Goal: Information Seeking & Learning: Learn about a topic

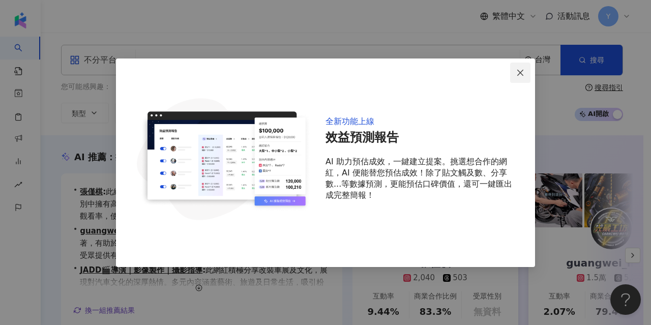
click at [517, 70] on icon "close" at bounding box center [520, 73] width 8 height 8
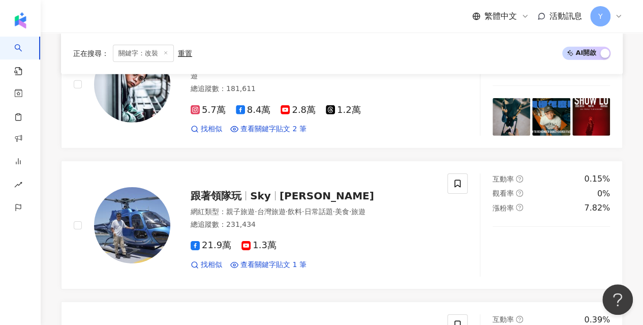
scroll to position [1576, 0]
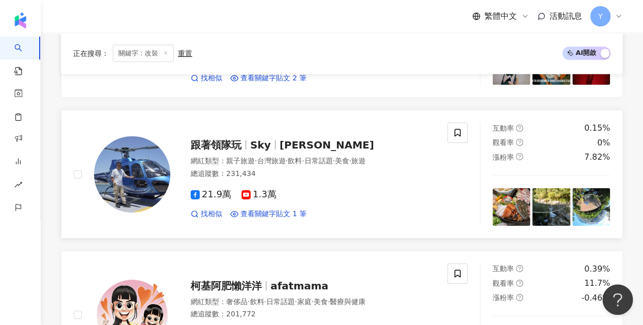
click at [274, 139] on span "Sky" at bounding box center [264, 145] width 29 height 12
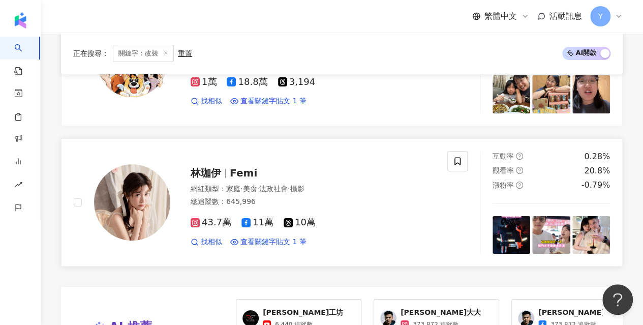
scroll to position [1830, 0]
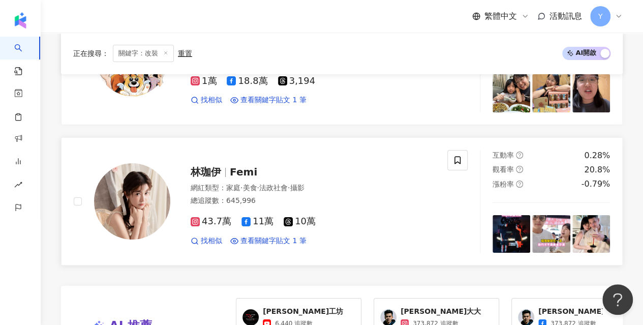
click at [246, 166] on span "Femi" at bounding box center [243, 172] width 27 height 12
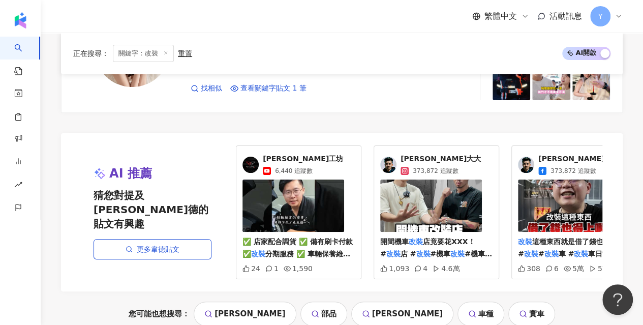
scroll to position [2186, 0]
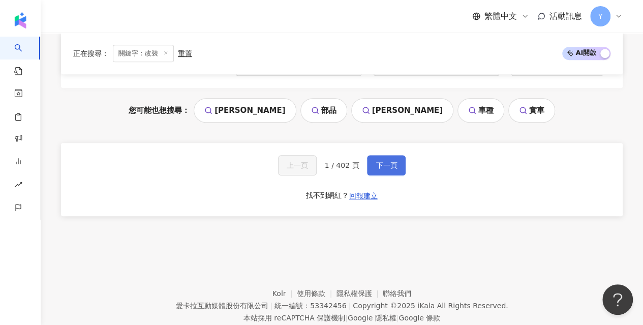
click at [381, 166] on span "下一頁" at bounding box center [386, 165] width 21 height 8
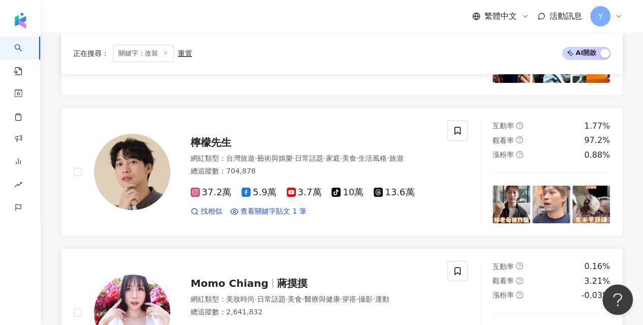
scroll to position [1678, 0]
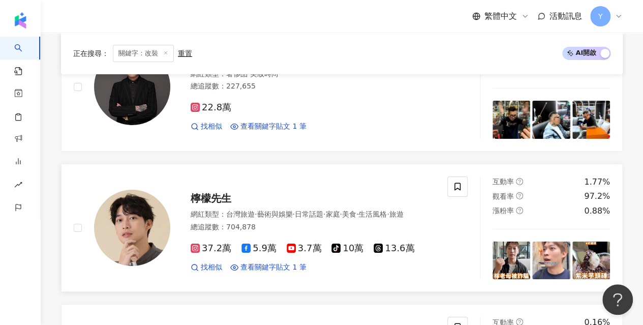
click at [212, 192] on span "檸檬先生" at bounding box center [211, 198] width 41 height 12
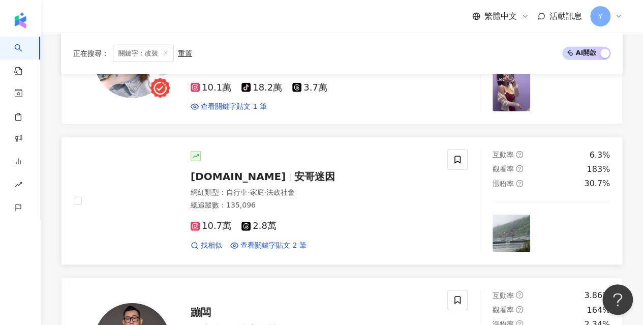
scroll to position [1525, 0]
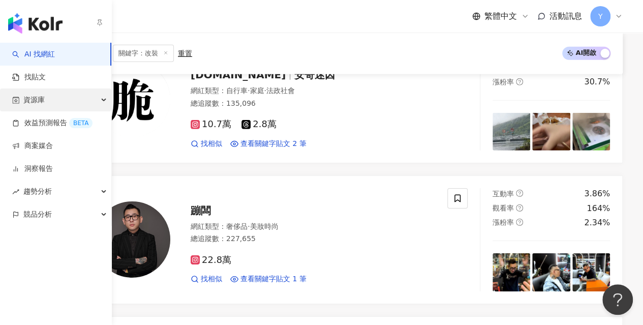
click at [42, 108] on span "資源庫" at bounding box center [33, 99] width 21 height 23
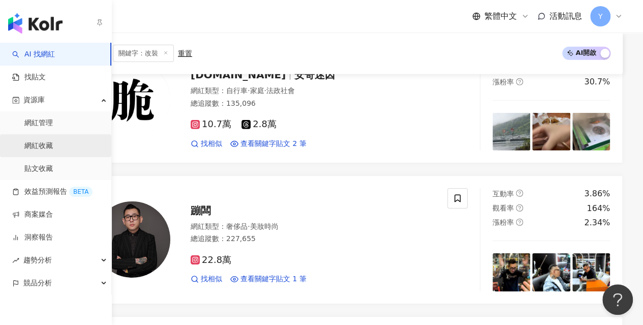
click at [45, 142] on link "網紅收藏" at bounding box center [38, 146] width 28 height 10
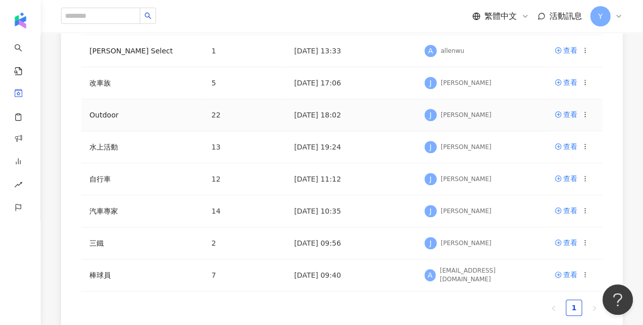
scroll to position [203, 0]
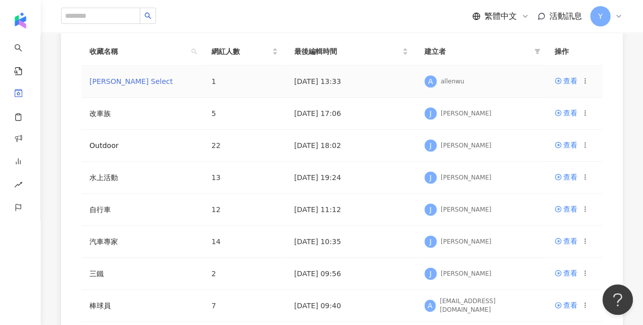
click at [123, 82] on link "Allen Select" at bounding box center [130, 81] width 83 height 8
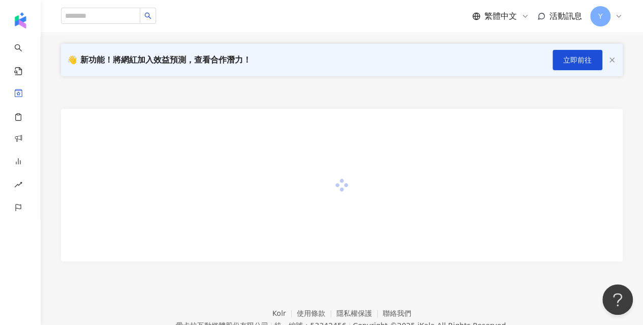
scroll to position [142, 0]
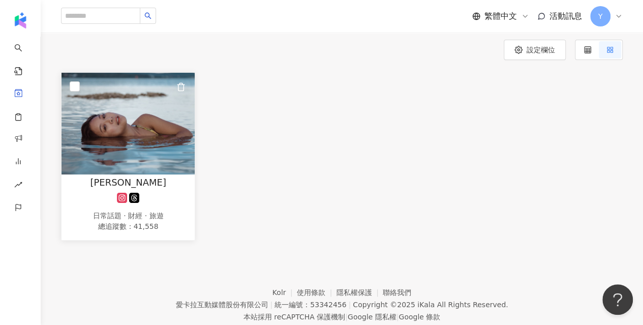
click at [165, 144] on img at bounding box center [128, 124] width 133 height 102
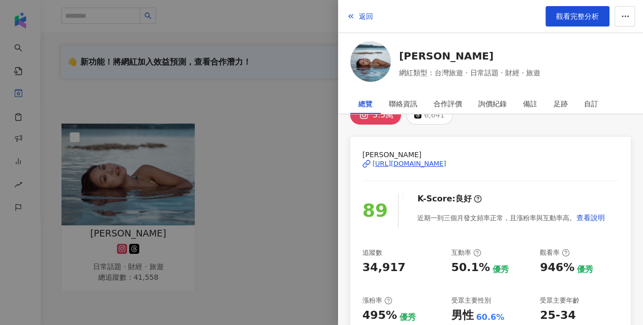
scroll to position [0, 0]
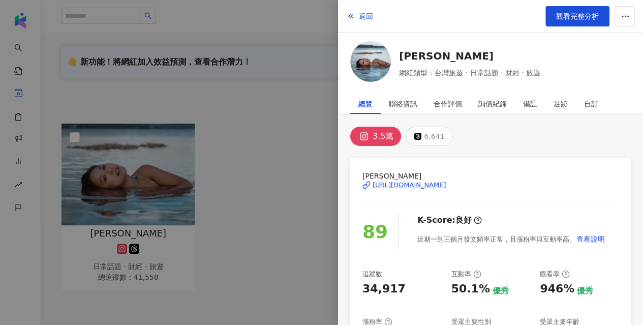
click at [446, 185] on div "https://www.instagram.com/queenashinyi/" at bounding box center [410, 184] width 74 height 9
click at [336, 151] on div at bounding box center [321, 162] width 643 height 325
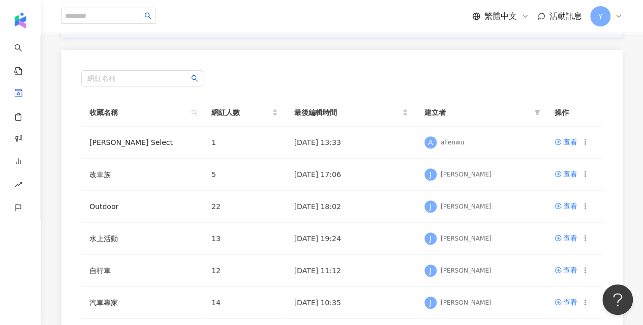
scroll to position [203, 0]
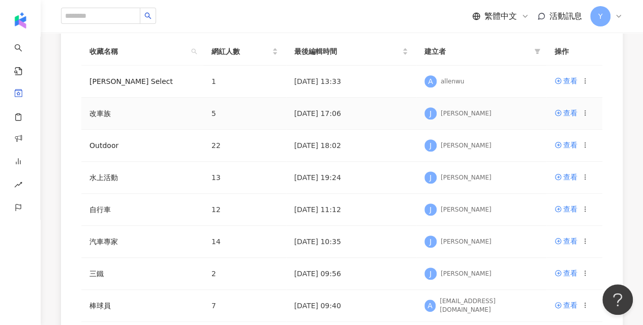
click at [113, 115] on td "改車族" at bounding box center [142, 114] width 122 height 32
click at [102, 114] on link "改車族" at bounding box center [99, 113] width 21 height 8
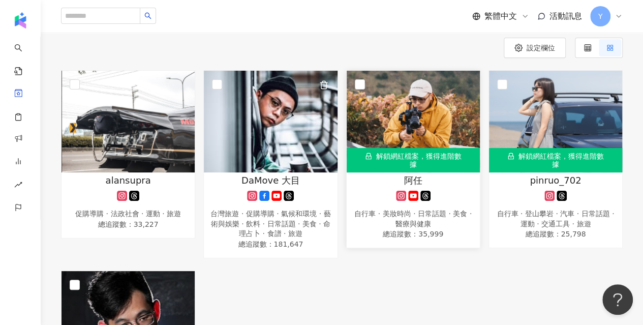
scroll to position [142, 0]
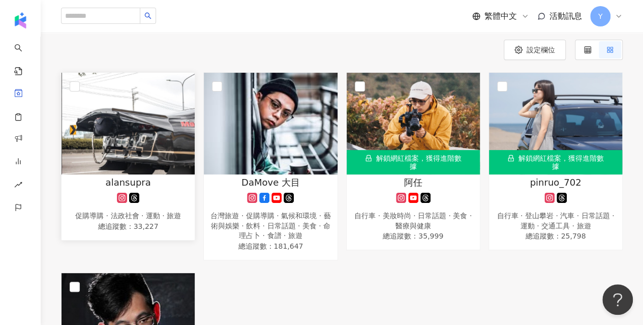
click at [134, 147] on img at bounding box center [128, 124] width 133 height 102
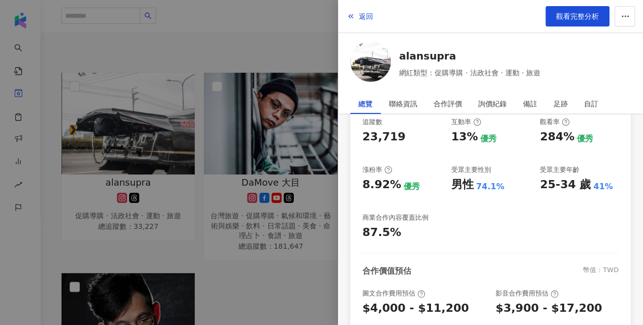
scroll to position [102, 0]
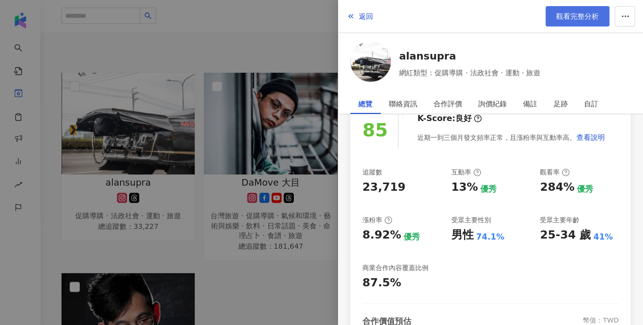
click at [568, 24] on link "觀看完整分析" at bounding box center [578, 16] width 64 height 20
click at [285, 38] on div at bounding box center [321, 162] width 643 height 325
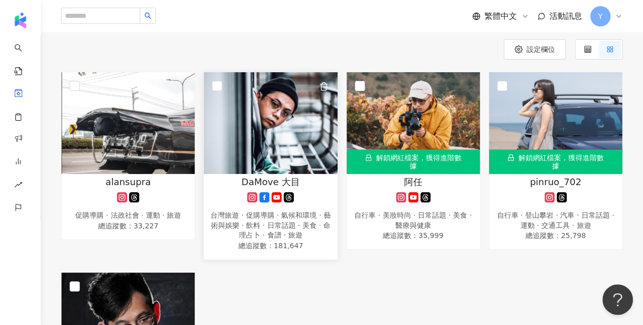
scroll to position [142, 0]
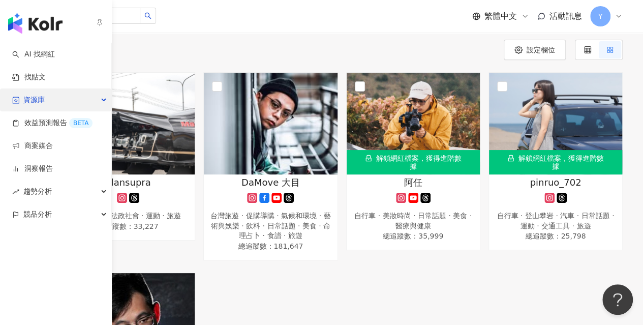
click at [53, 101] on div "資源庫" at bounding box center [55, 99] width 111 height 23
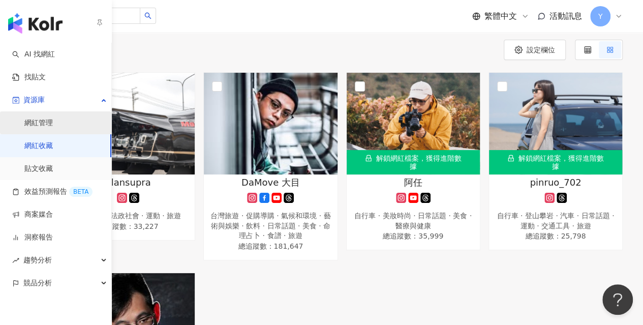
click at [53, 122] on link "網紅管理" at bounding box center [38, 123] width 28 height 10
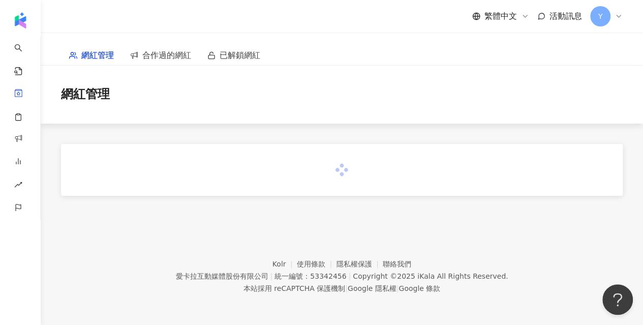
click at [52, 140] on main "網紅管理 合作過的網紅 已解鎖網紅 網紅管理" at bounding box center [342, 114] width 602 height 163
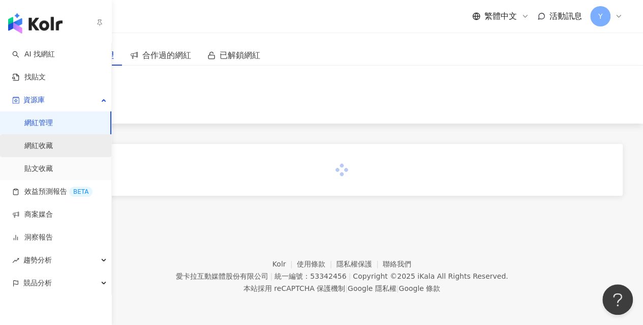
click at [41, 146] on link "網紅收藏" at bounding box center [38, 146] width 28 height 10
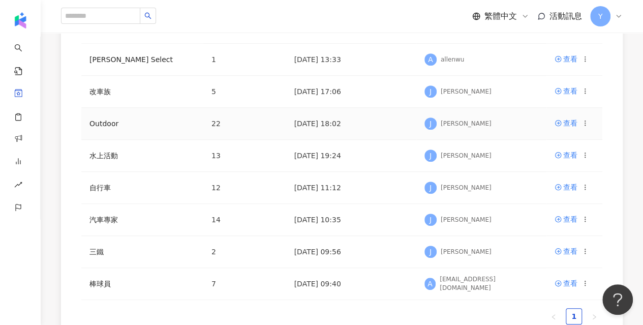
scroll to position [232, 0]
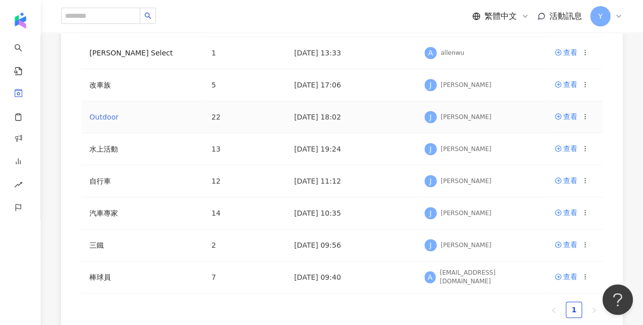
click at [106, 116] on link "Outdoor" at bounding box center [103, 117] width 29 height 8
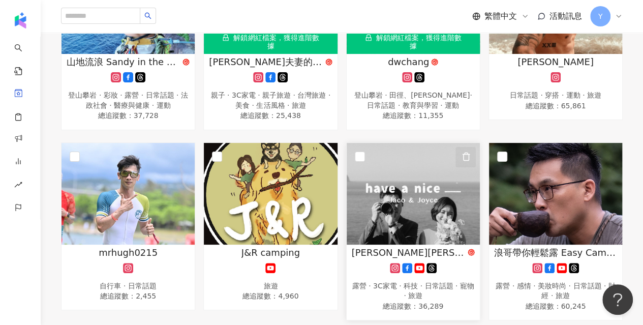
scroll to position [686, 0]
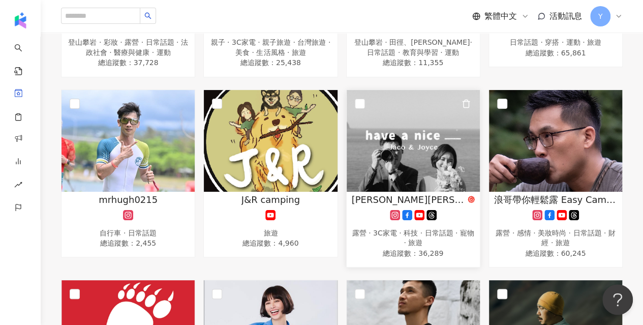
click at [437, 142] on img at bounding box center [413, 141] width 133 height 102
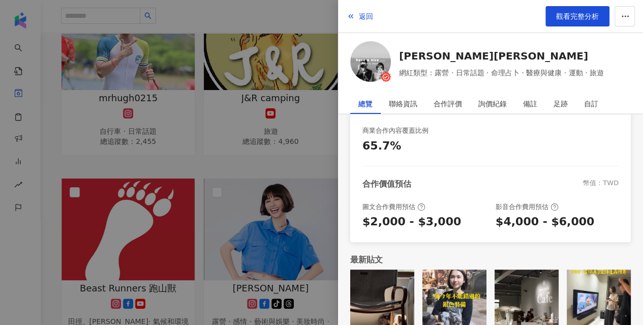
scroll to position [259, 0]
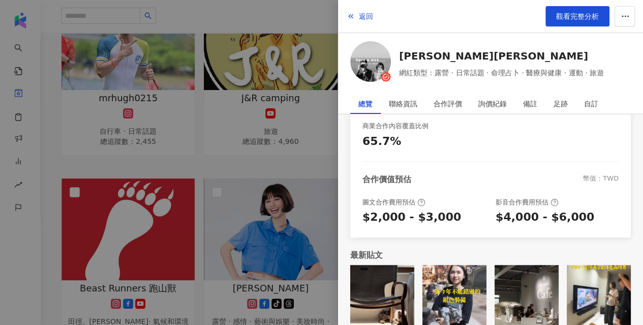
click at [315, 151] on div at bounding box center [321, 162] width 643 height 325
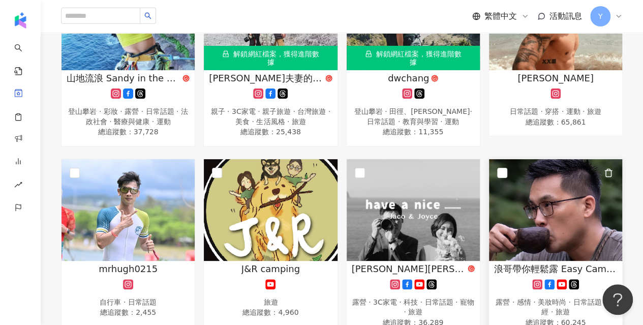
scroll to position [737, 0]
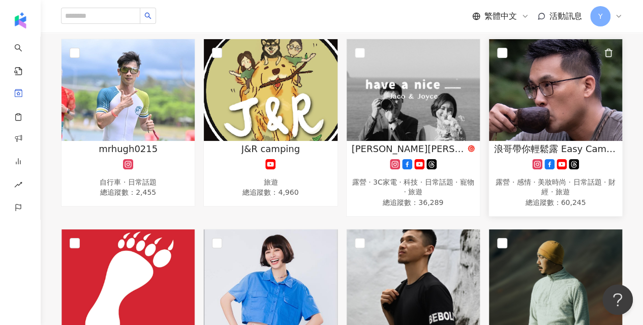
click at [540, 108] on img at bounding box center [555, 90] width 133 height 102
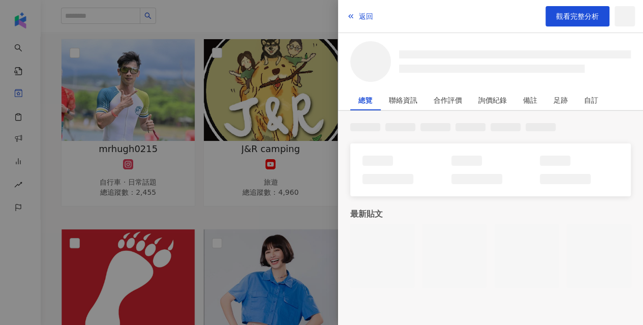
click at [296, 213] on div at bounding box center [321, 162] width 643 height 325
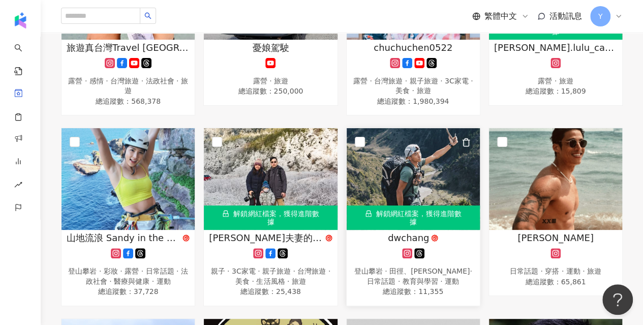
scroll to position [432, 0]
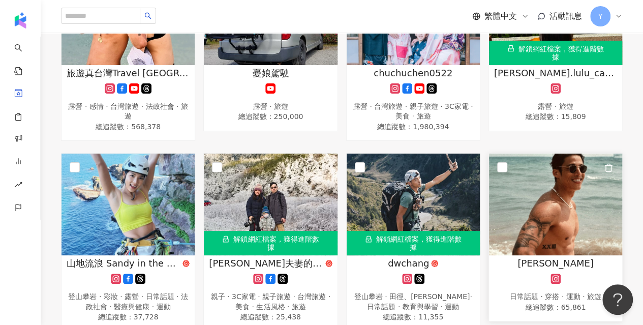
click at [557, 189] on img at bounding box center [555, 205] width 133 height 102
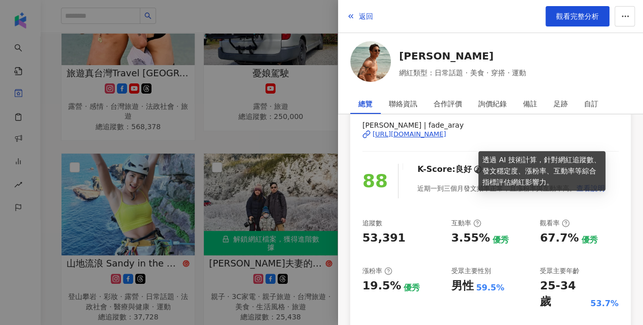
scroll to position [0, 0]
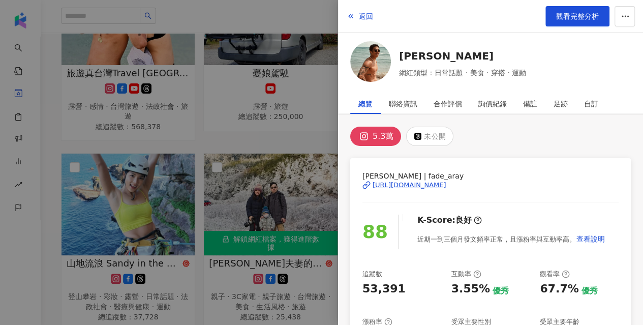
click at [446, 185] on div "https://www.instagram.com/fade_aray/" at bounding box center [410, 184] width 74 height 9
click at [256, 137] on div at bounding box center [321, 162] width 643 height 325
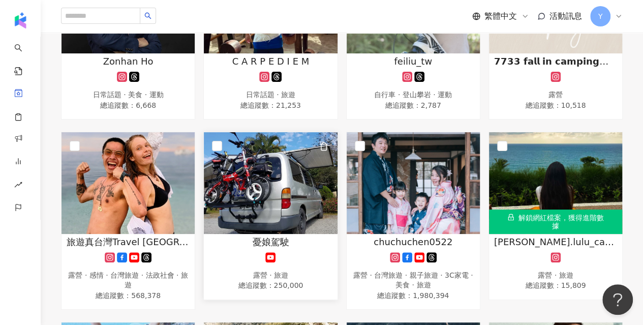
scroll to position [280, 0]
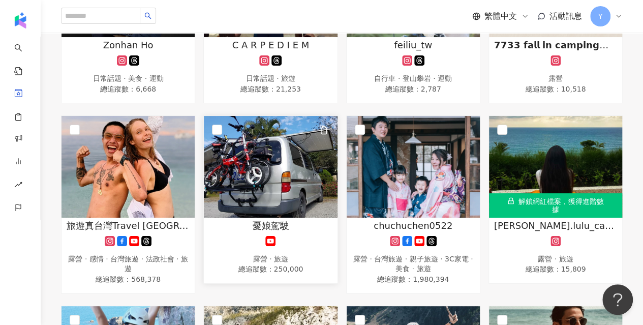
click at [312, 163] on img at bounding box center [270, 167] width 133 height 102
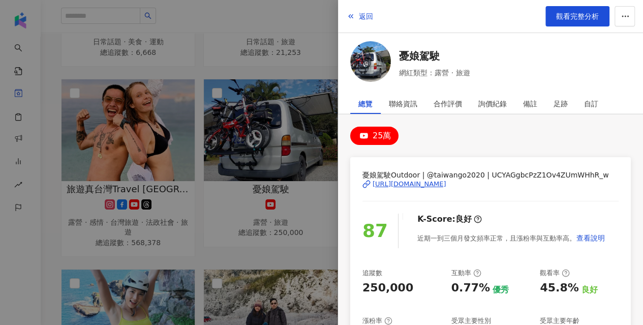
scroll to position [330, 0]
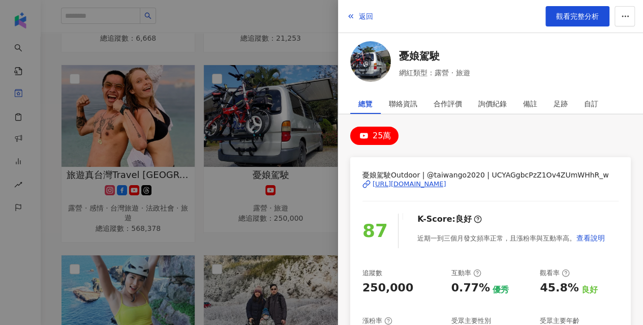
click at [321, 54] on div at bounding box center [321, 162] width 643 height 325
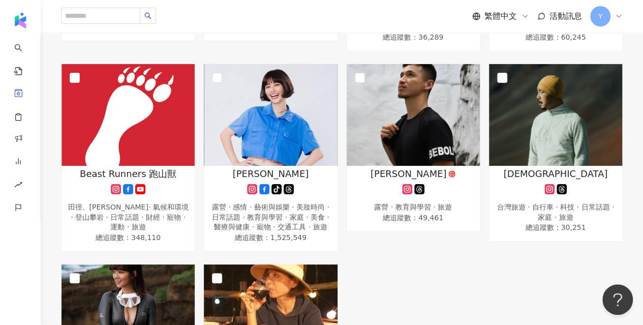
scroll to position [1042, 0]
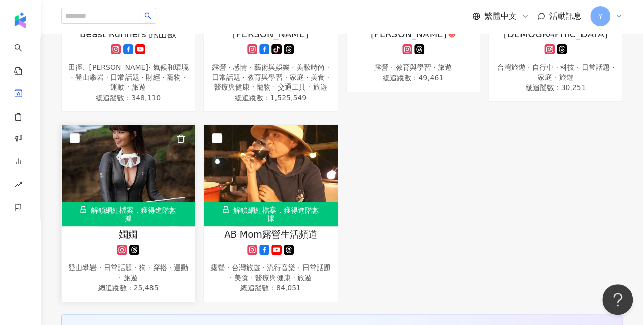
click at [146, 187] on img at bounding box center [128, 176] width 133 height 102
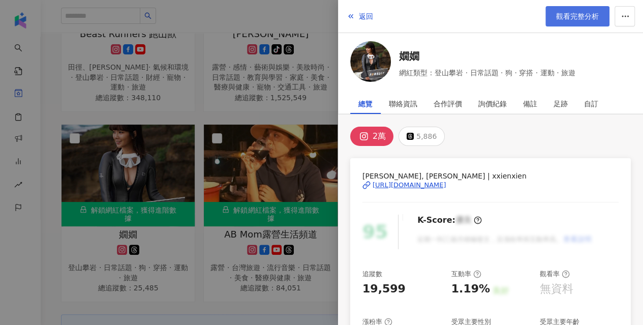
click at [576, 21] on link "觀看完整分析" at bounding box center [578, 16] width 64 height 20
click at [264, 86] on div at bounding box center [321, 162] width 643 height 325
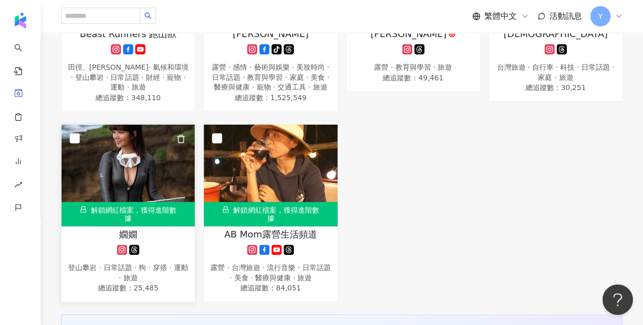
click at [157, 211] on div "解鎖網紅檔案，獲得進階數據" at bounding box center [128, 214] width 133 height 24
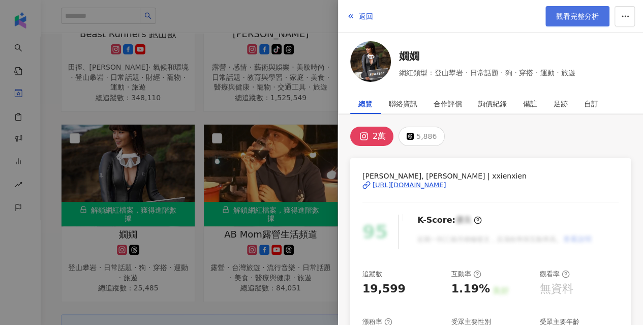
click at [576, 21] on link "觀看完整分析" at bounding box center [578, 16] width 64 height 20
click at [228, 140] on div at bounding box center [321, 162] width 643 height 325
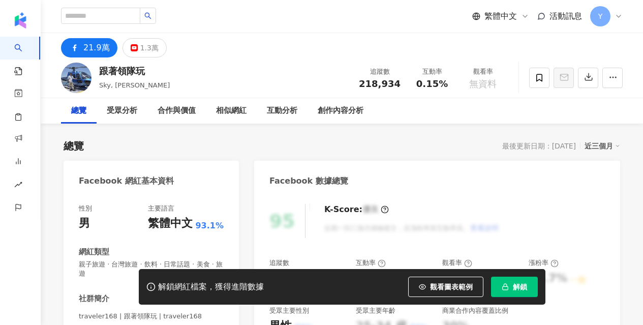
click at [512, 288] on button "解鎖" at bounding box center [514, 287] width 47 height 20
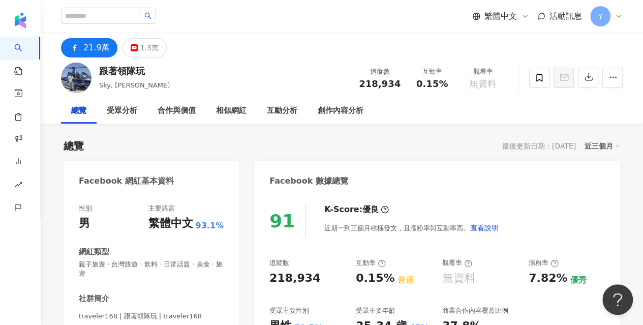
click at [193, 93] on div "跟著領隊玩 Sky, 黃暉珽 追蹤數 218,934 互動率 0.15% 觀看率 無資料" at bounding box center [342, 77] width 602 height 40
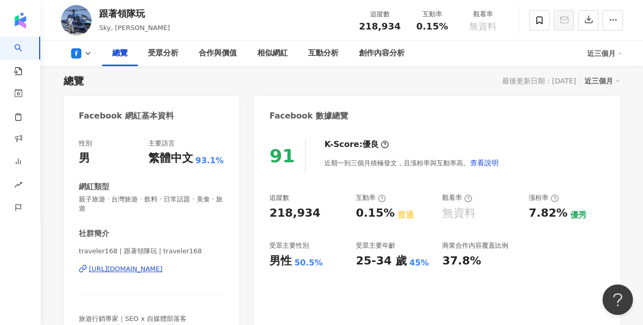
scroll to position [102, 0]
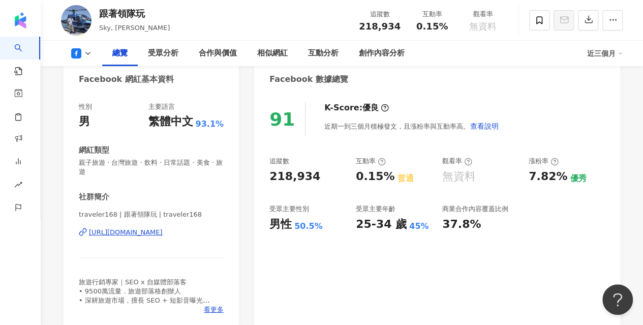
click at [163, 231] on div "https://www.facebook.com/253600248058178" at bounding box center [126, 232] width 74 height 9
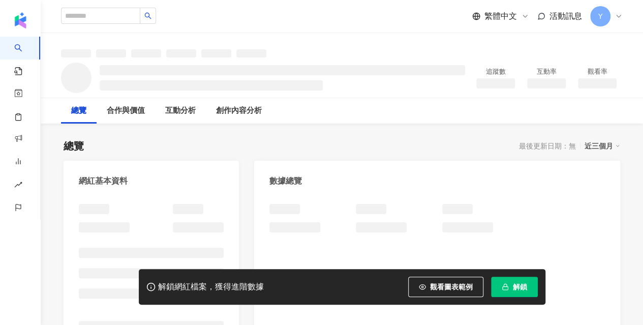
click at [515, 283] on span "解鎖" at bounding box center [520, 287] width 14 height 8
click at [518, 287] on span "解鎖" at bounding box center [520, 287] width 14 height 8
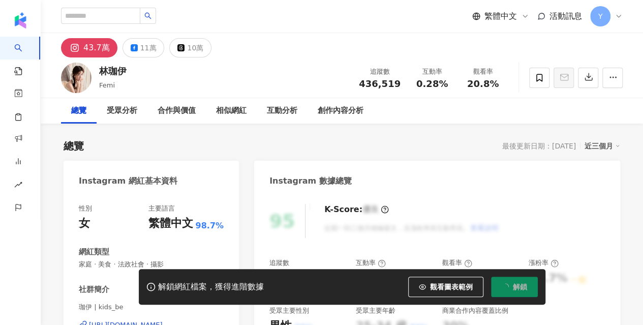
click at [529, 283] on button "解鎖" at bounding box center [514, 287] width 47 height 20
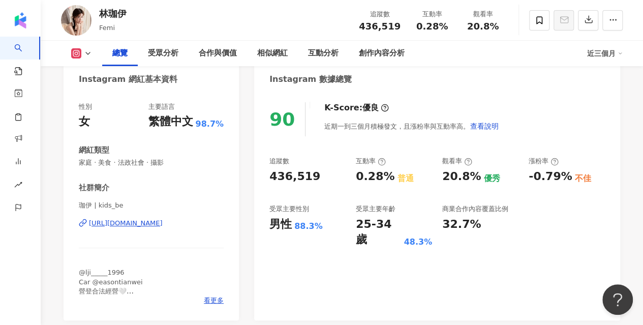
click at [158, 221] on div "[URL][DOMAIN_NAME]" at bounding box center [126, 223] width 74 height 9
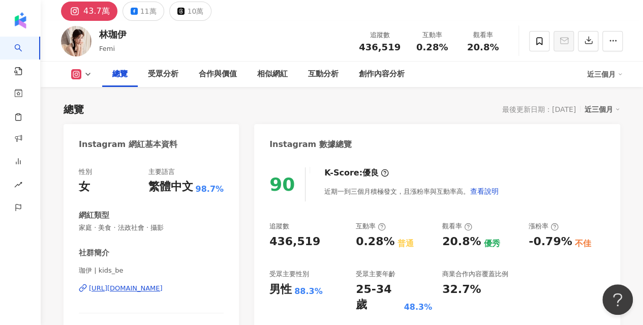
scroll to position [51, 0]
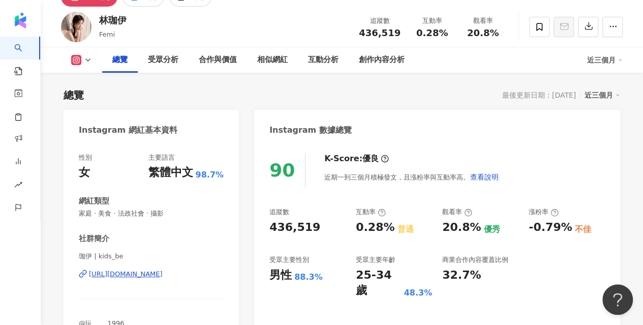
click at [157, 274] on div "https://www.instagram.com/kids_be/" at bounding box center [126, 273] width 74 height 9
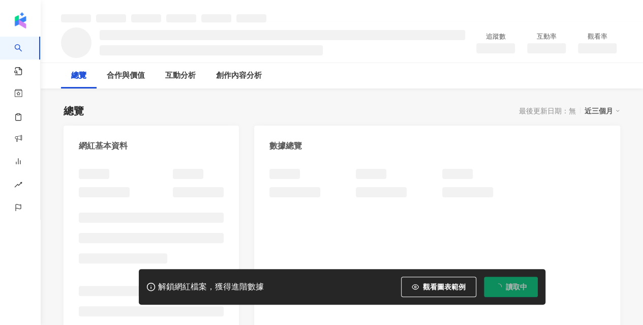
scroll to position [51, 0]
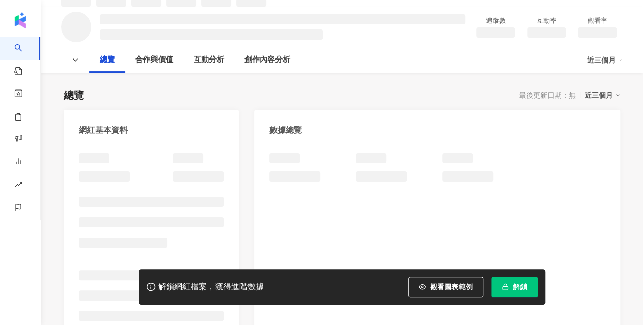
click at [526, 282] on button "解鎖" at bounding box center [514, 287] width 47 height 20
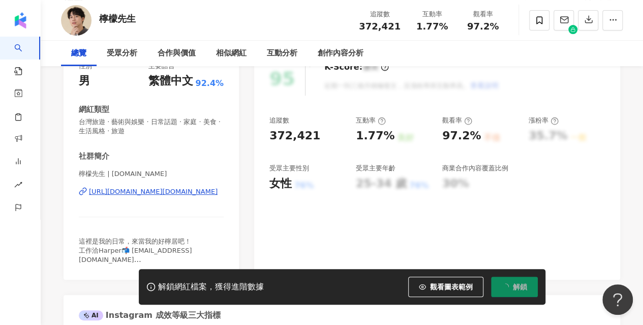
scroll to position [153, 0]
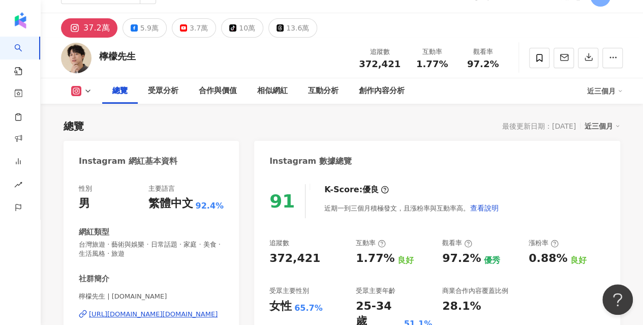
scroll to position [51, 0]
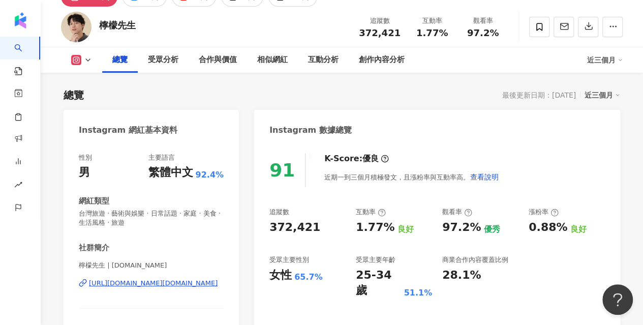
click at [155, 284] on div "https://www.instagram.com/mr.lemon.tw/" at bounding box center [153, 283] width 129 height 9
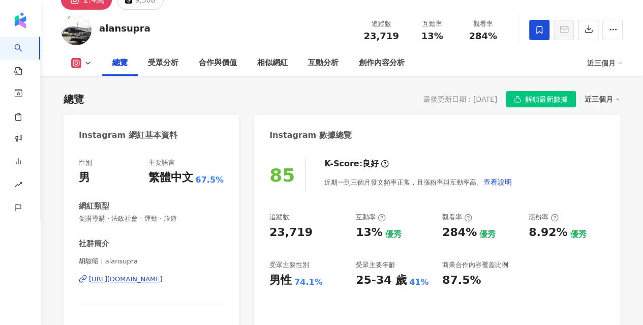
scroll to position [153, 0]
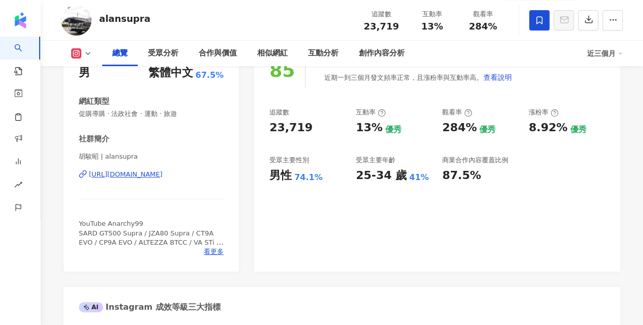
click at [163, 177] on div "[URL][DOMAIN_NAME]" at bounding box center [126, 174] width 74 height 9
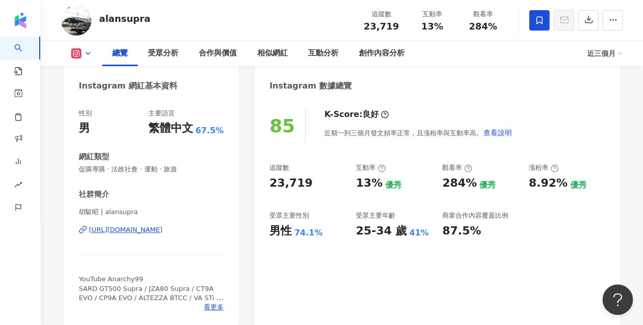
scroll to position [102, 0]
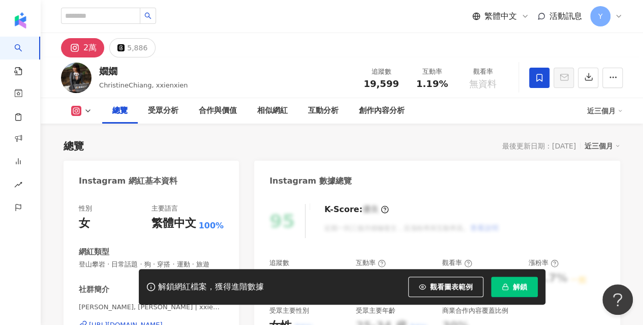
click at [526, 286] on span "解鎖" at bounding box center [520, 287] width 14 height 8
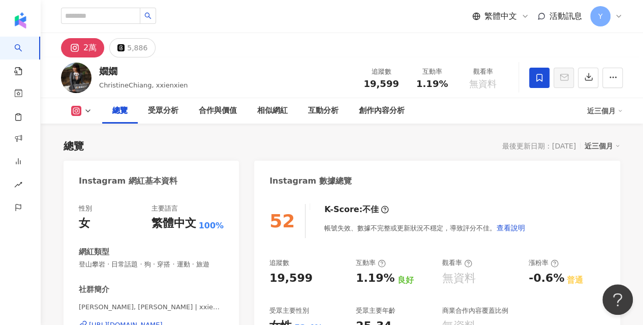
click at [250, 47] on div "2萬 5,886" at bounding box center [342, 45] width 602 height 24
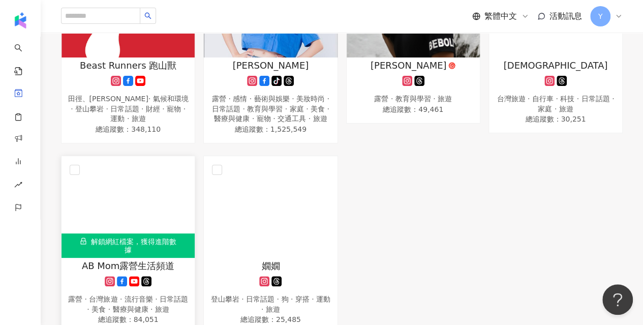
scroll to position [1045, 0]
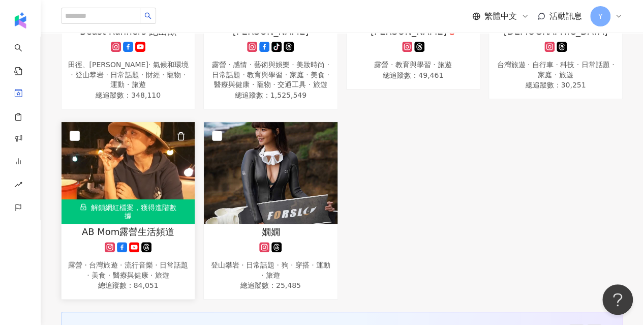
click at [163, 199] on img at bounding box center [128, 173] width 133 height 102
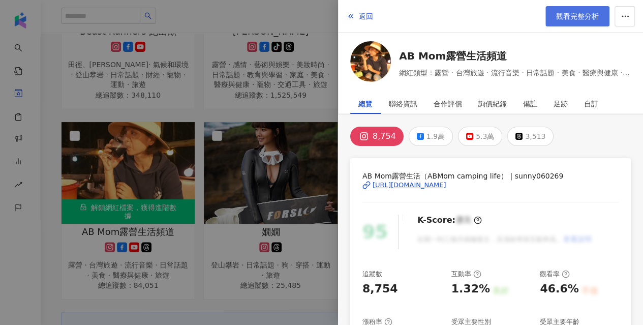
click at [569, 25] on link "觀看完整分析" at bounding box center [578, 16] width 64 height 20
click at [266, 104] on div at bounding box center [321, 162] width 643 height 325
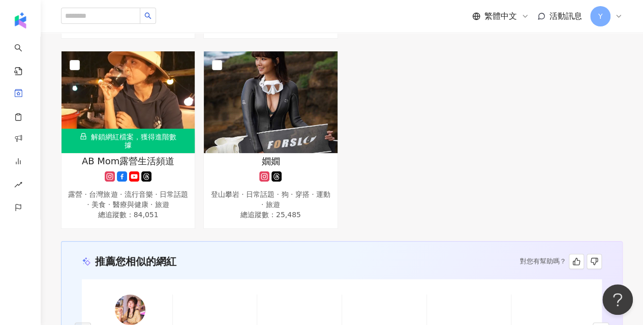
scroll to position [892, 0]
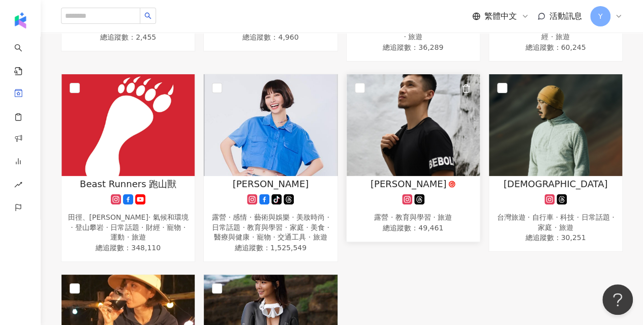
click at [421, 135] on img at bounding box center [413, 125] width 133 height 102
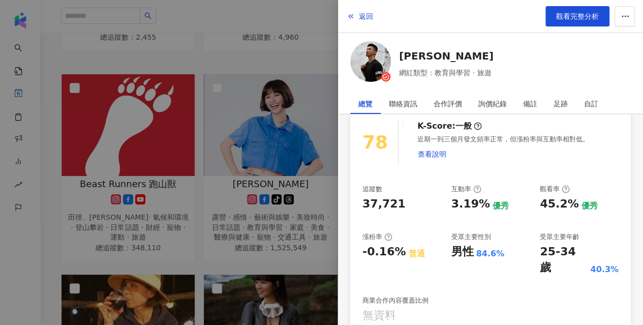
scroll to position [102, 0]
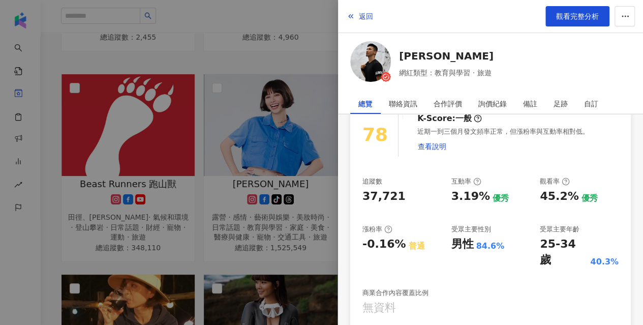
click at [298, 60] on div at bounding box center [321, 162] width 643 height 325
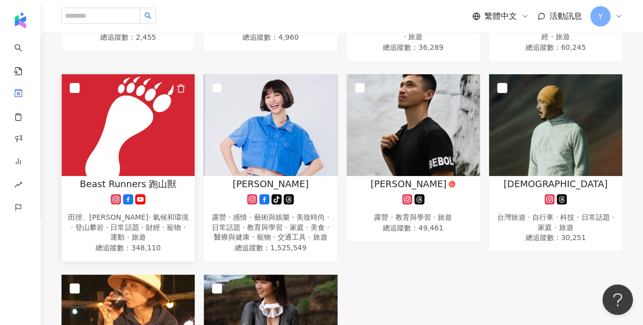
click at [192, 120] on img at bounding box center [128, 125] width 133 height 102
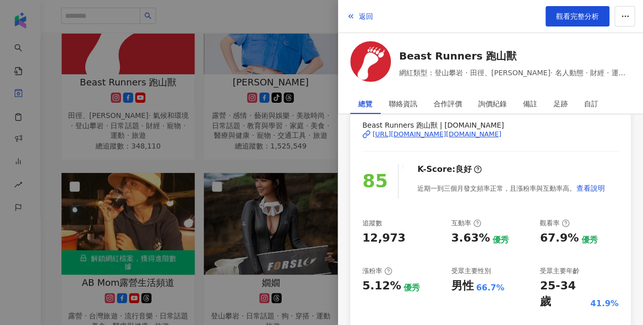
scroll to position [0, 0]
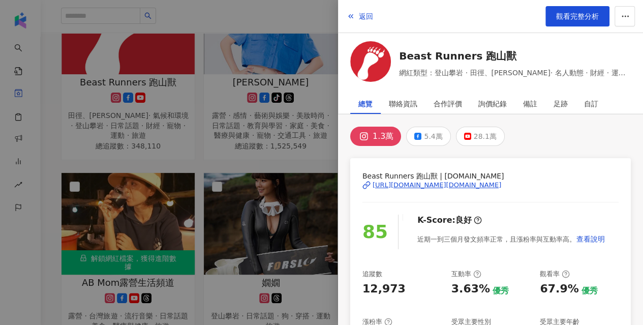
click at [429, 185] on div "https://www.instagram.com/beast.run/" at bounding box center [437, 184] width 129 height 9
click at [285, 23] on div at bounding box center [321, 162] width 643 height 325
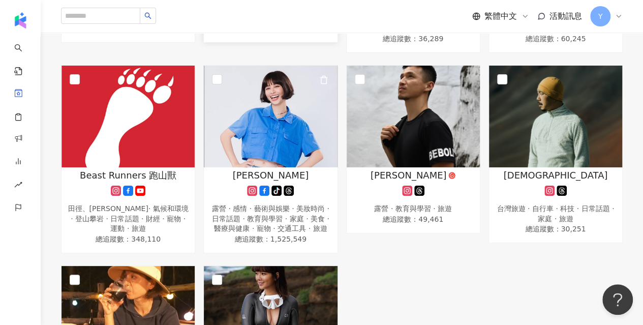
scroll to position [841, 0]
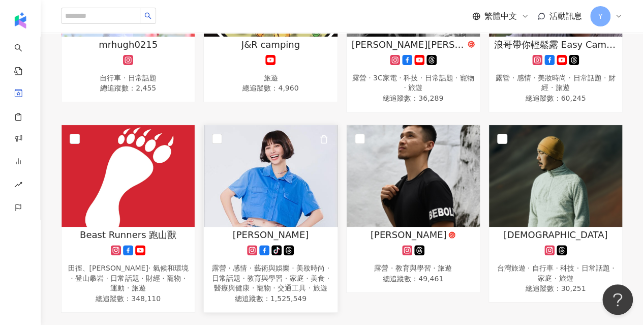
click at [308, 144] on img at bounding box center [270, 176] width 133 height 102
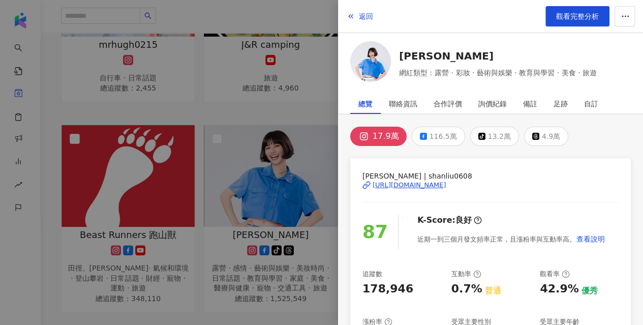
click at [439, 183] on div "https://www.instagram.com/shanliu0608/" at bounding box center [410, 184] width 74 height 9
click at [446, 186] on div "https://www.instagram.com/shanliu0608/" at bounding box center [410, 184] width 74 height 9
click at [313, 110] on div at bounding box center [321, 162] width 643 height 325
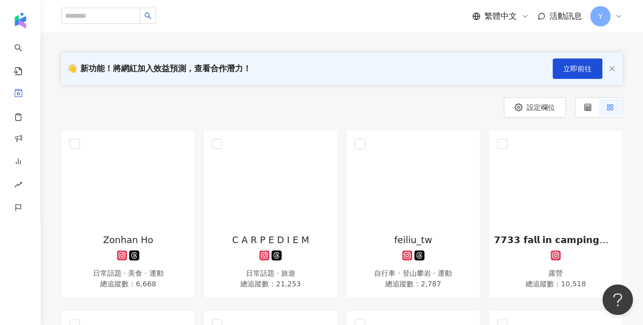
scroll to position [0, 0]
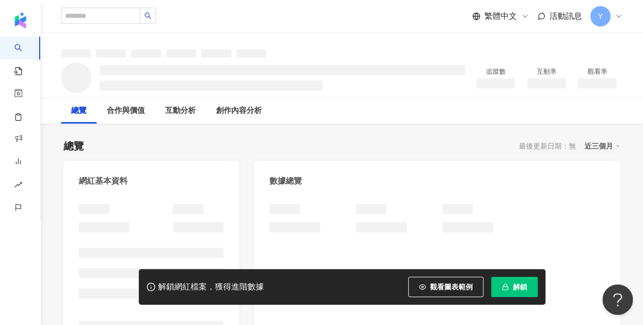
click at [505, 286] on icon "button" at bounding box center [505, 286] width 7 height 7
